Goal: Information Seeking & Learning: Learn about a topic

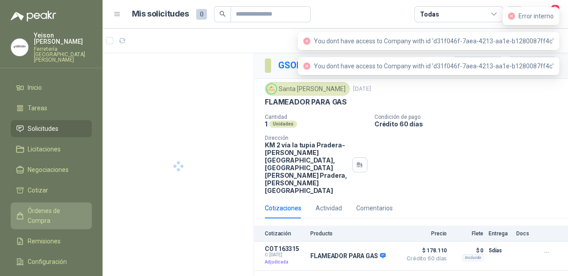
click at [41, 206] on span "Órdenes de Compra" at bounding box center [56, 216] width 56 height 20
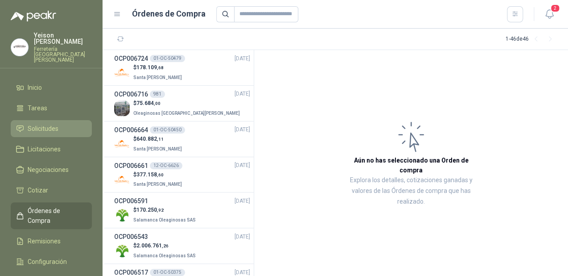
click at [41, 124] on span "Solicitudes" at bounding box center [43, 129] width 31 height 10
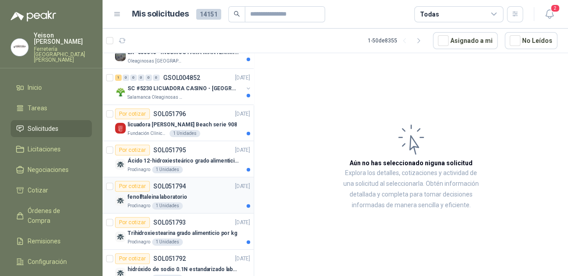
scroll to position [107, 0]
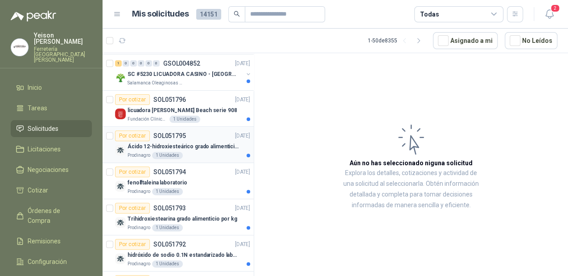
click at [192, 155] on div "Prodinagro 1 Unidades" at bounding box center [189, 155] width 123 height 7
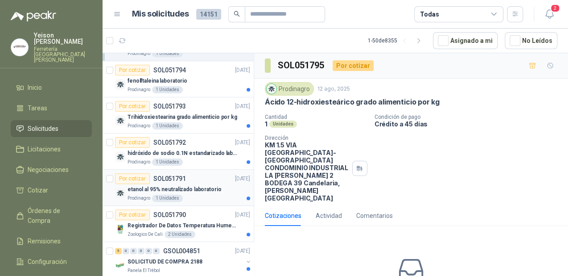
scroll to position [214, 0]
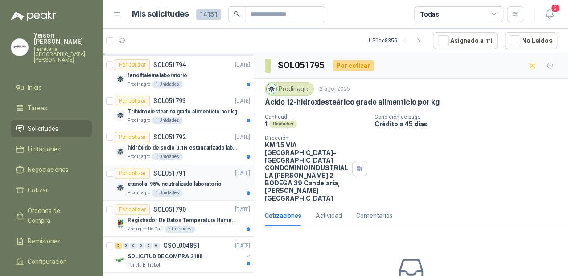
click at [180, 181] on p "etanol al 95% neutralizado laboratorio" at bounding box center [175, 184] width 94 height 8
click at [187, 153] on div "Prodinagro 1 Unidades" at bounding box center [189, 156] width 123 height 7
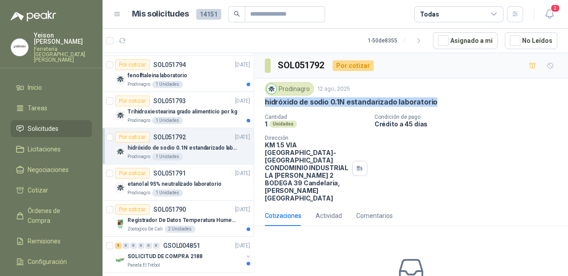
drag, startPoint x: 433, startPoint y: 100, endPoint x: 258, endPoint y: 96, distance: 175.3
click at [258, 96] on div "Prodinagro [DATE] hidróxido de sodio 0.1N estandarizado laboratorio Cantidad 1 …" at bounding box center [411, 141] width 314 height 127
copy p "hidróxido de sodio 0.1N estandarizado laboratorio"
click at [182, 107] on p "Trihidroxiestearina grado alimenticio por kg" at bounding box center [183, 111] width 110 height 8
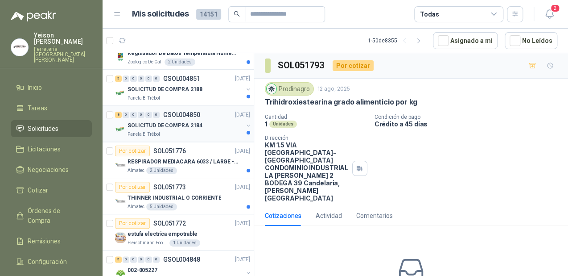
scroll to position [392, 0]
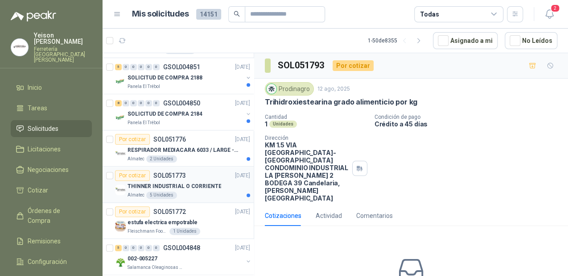
click at [201, 181] on div "THINNER INDUSTRIAL O CORRIENTE" at bounding box center [189, 186] width 123 height 11
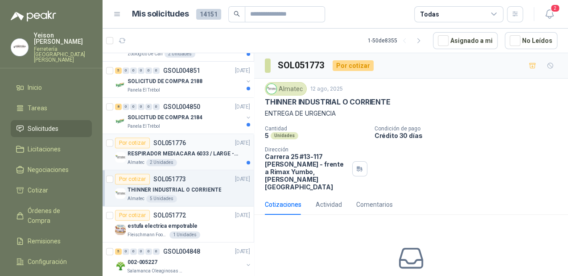
scroll to position [392, 0]
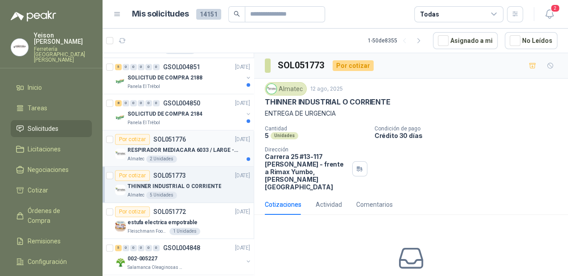
click at [200, 138] on div "Por cotizar SOL051776 [DATE]" at bounding box center [182, 139] width 135 height 11
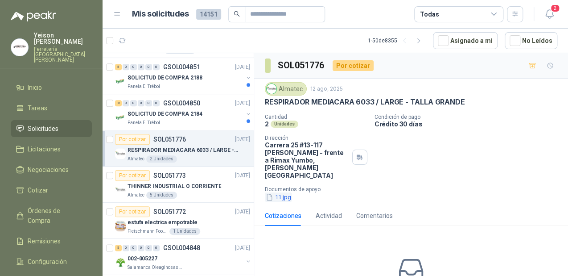
click at [276, 192] on button "11.jpg" at bounding box center [278, 196] width 27 height 9
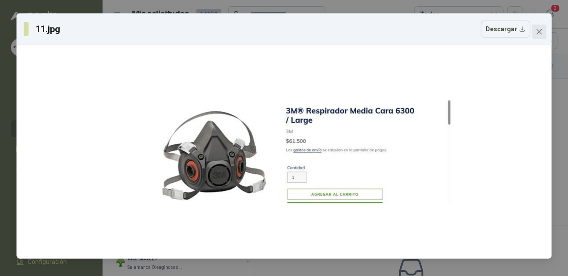
click at [545, 31] on span "Close" at bounding box center [539, 31] width 14 height 7
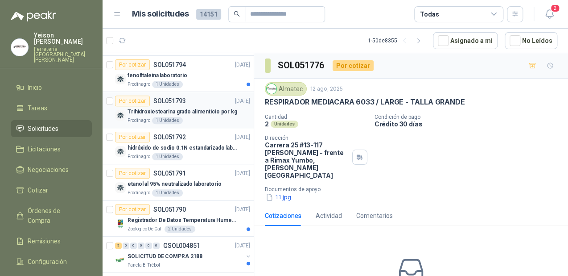
scroll to position [71, 0]
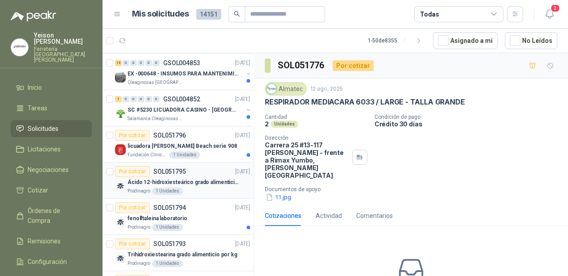
click at [217, 178] on p "Ácido 12-hidroxiesteárico grado alimenticio por kg" at bounding box center [183, 182] width 111 height 8
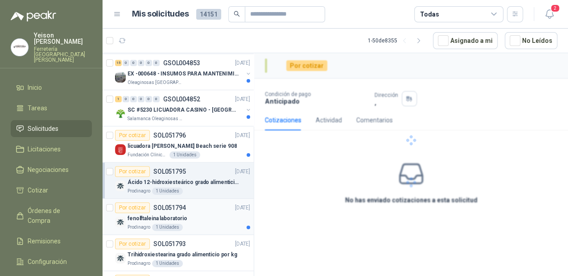
click at [218, 221] on div "fenolftaleina laboratorio" at bounding box center [189, 218] width 123 height 11
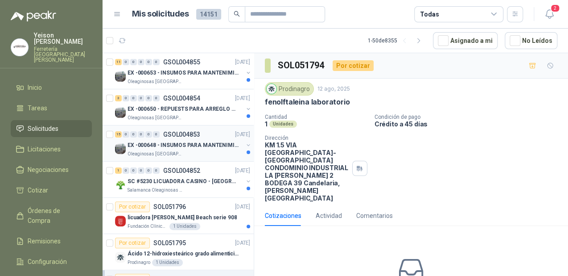
click at [179, 142] on p "EX -000648 - INSUMOS PARA MANTENIMIENITO MECANICO" at bounding box center [183, 145] width 111 height 8
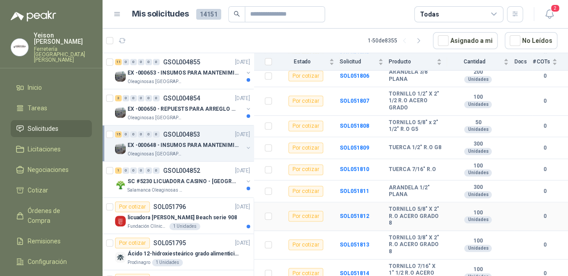
scroll to position [258, 0]
click at [178, 108] on p "EX -000650 - REPUESTS PARA ARREGLO BOMBA DE PLANTA" at bounding box center [183, 109] width 111 height 8
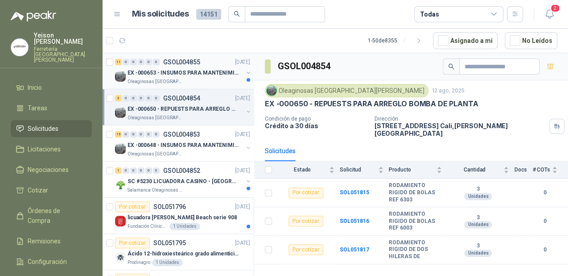
click at [205, 71] on p "EX -000653 - INSUMOS PARA MANTENIMIENTO A CADENAS" at bounding box center [183, 73] width 111 height 8
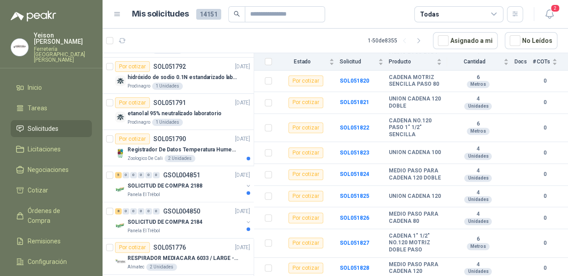
scroll to position [285, 0]
click at [203, 136] on div "Por cotizar SOL051790 [DATE]" at bounding box center [182, 137] width 135 height 11
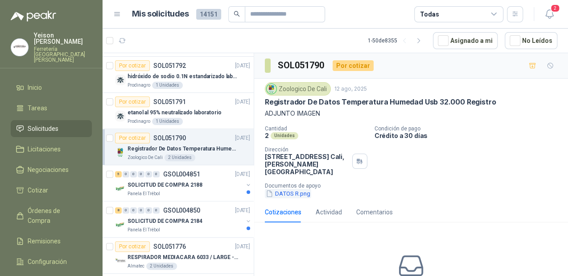
click at [288, 192] on button "DATOS R.png" at bounding box center [288, 193] width 46 height 9
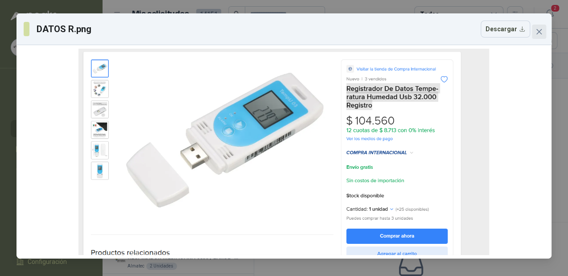
click at [540, 32] on icon "close" at bounding box center [538, 31] width 7 height 7
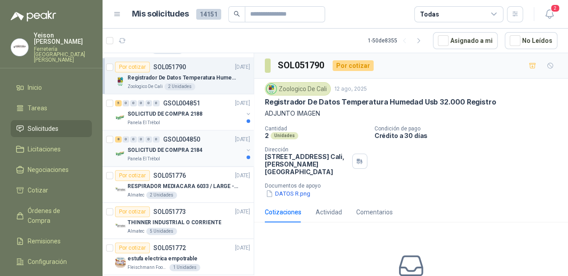
scroll to position [357, 0]
click at [176, 146] on p "SOLICITUD DE COMPRA 2184" at bounding box center [165, 149] width 75 height 8
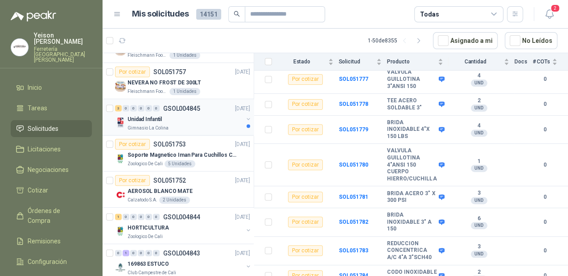
scroll to position [749, 0]
click at [198, 124] on div "Gimnasio La Colina" at bounding box center [185, 127] width 115 height 7
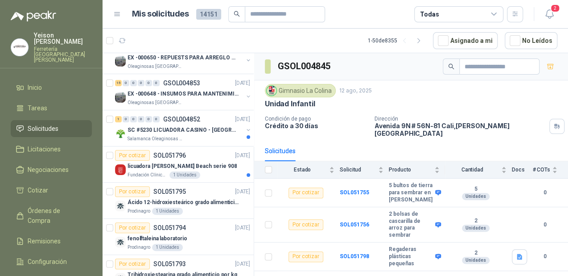
scroll to position [36, 0]
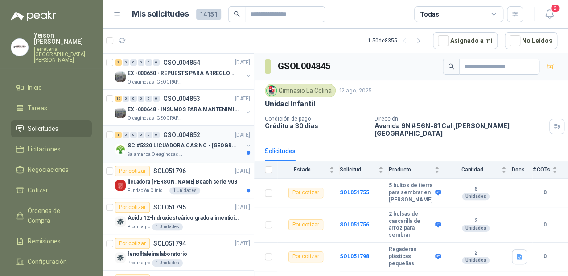
click at [189, 151] on div "Salamanca Oleaginosas SAS" at bounding box center [185, 154] width 115 height 7
